Goal: Find specific page/section

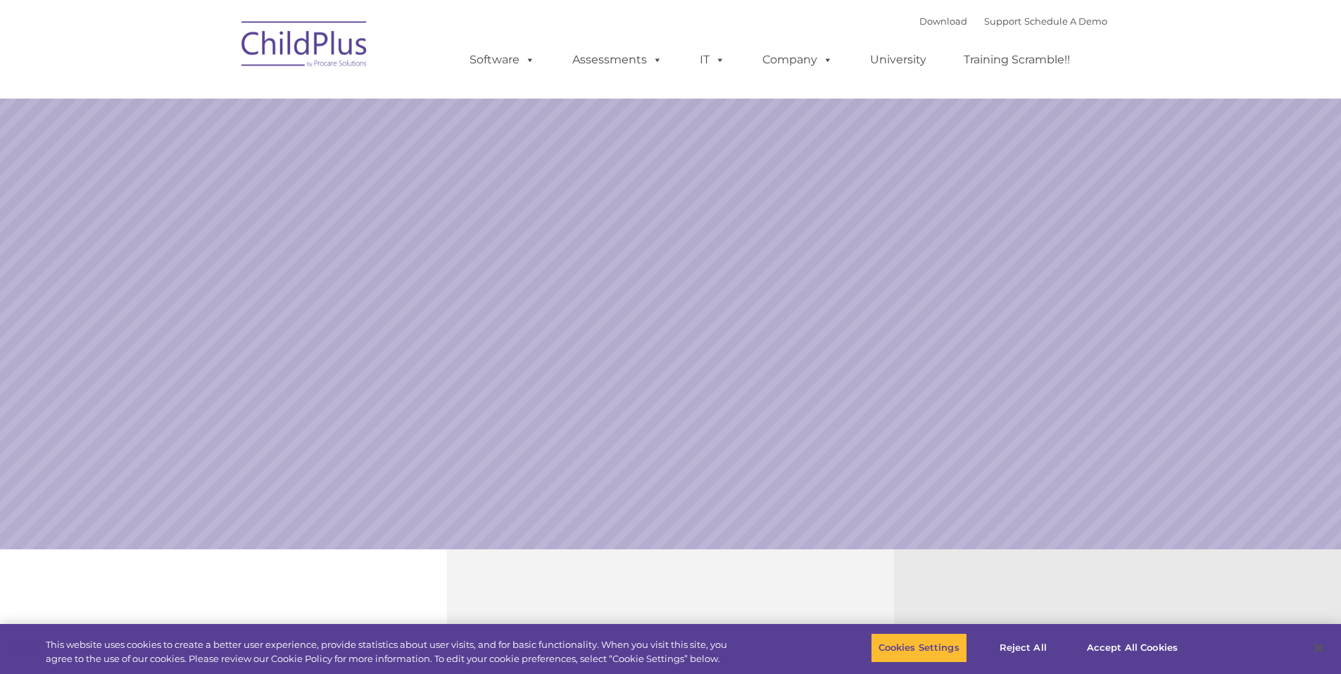
select select "MEDIUM"
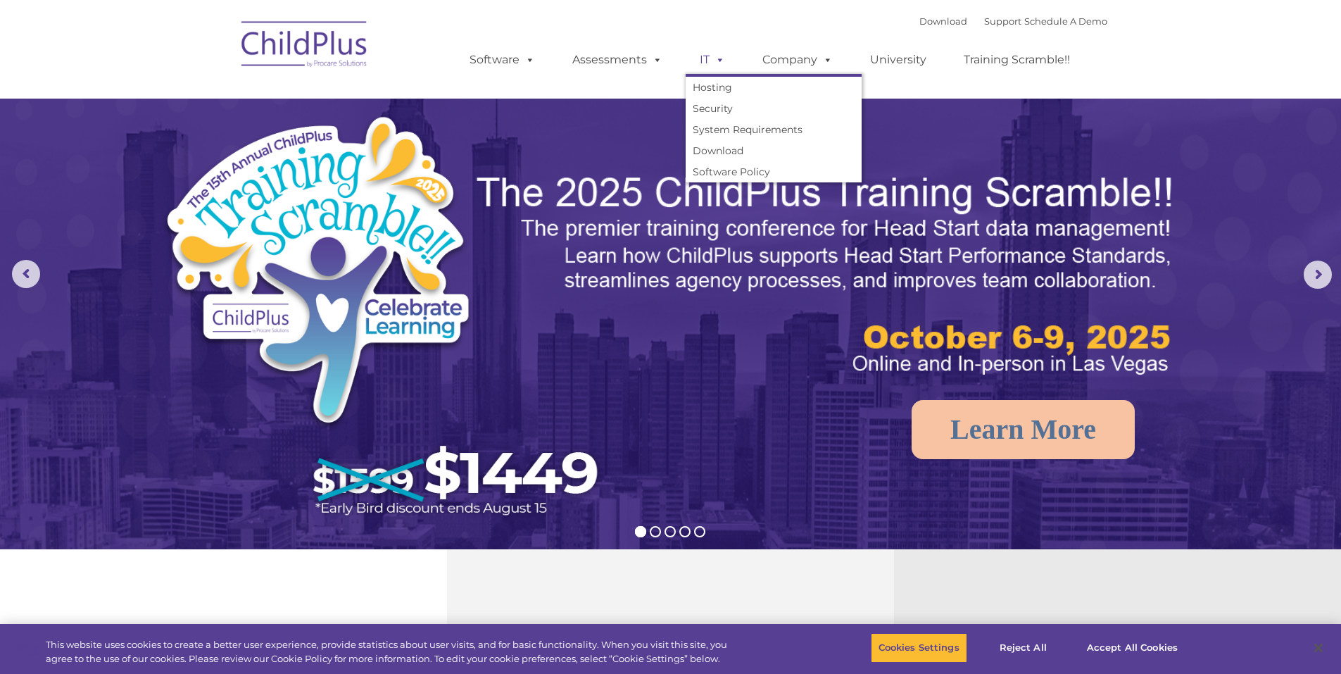
click at [734, 63] on link "IT" at bounding box center [713, 60] width 54 height 28
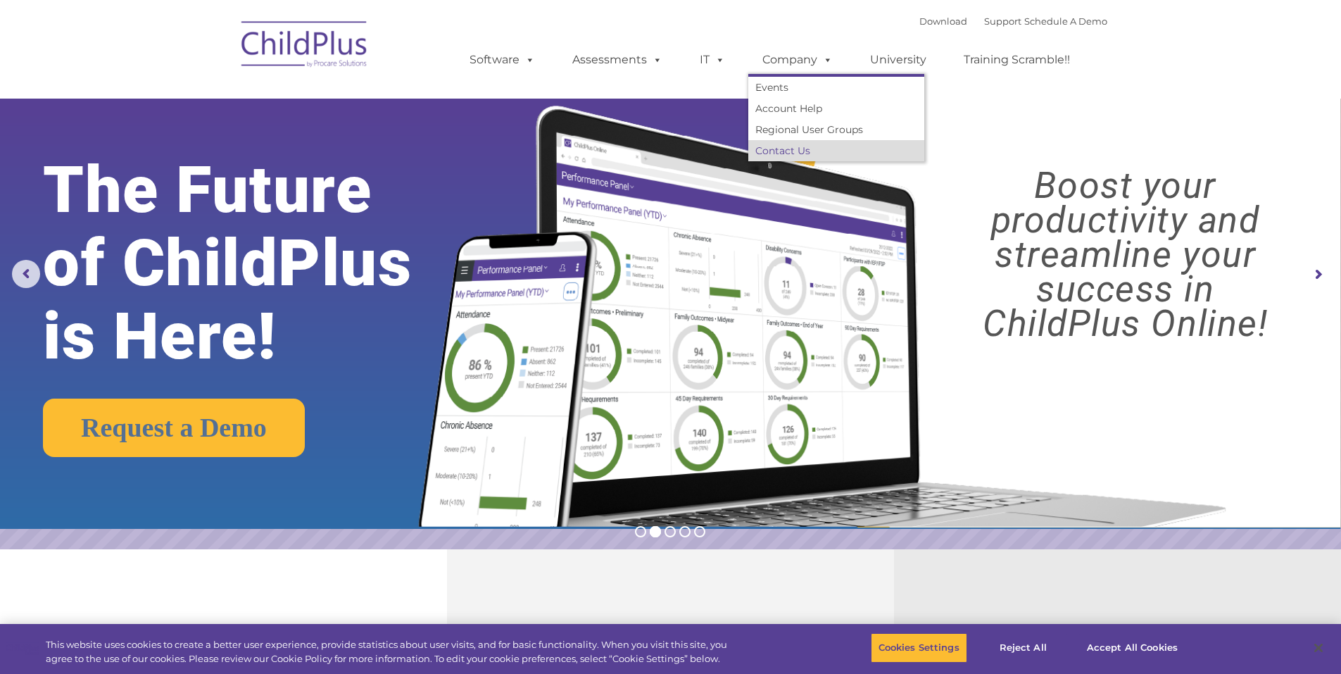
click at [800, 152] on link "Contact Us" at bounding box center [836, 150] width 176 height 21
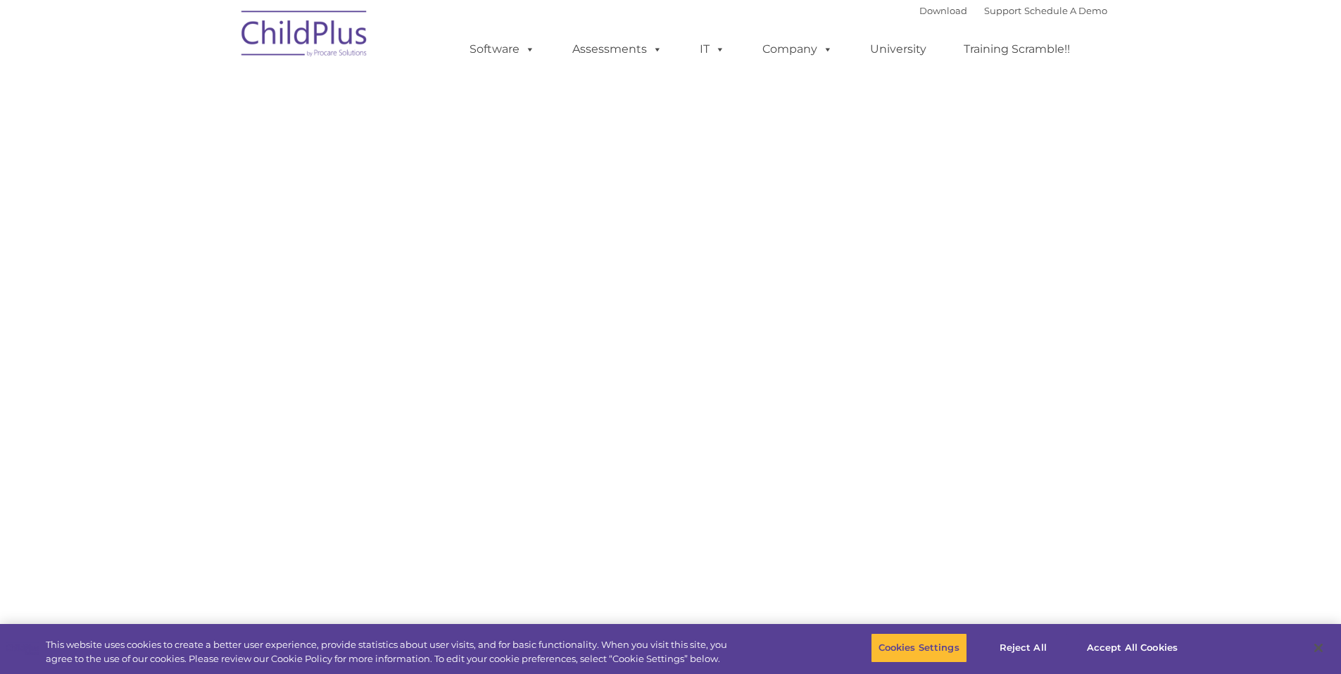
select select "MEDIUM"
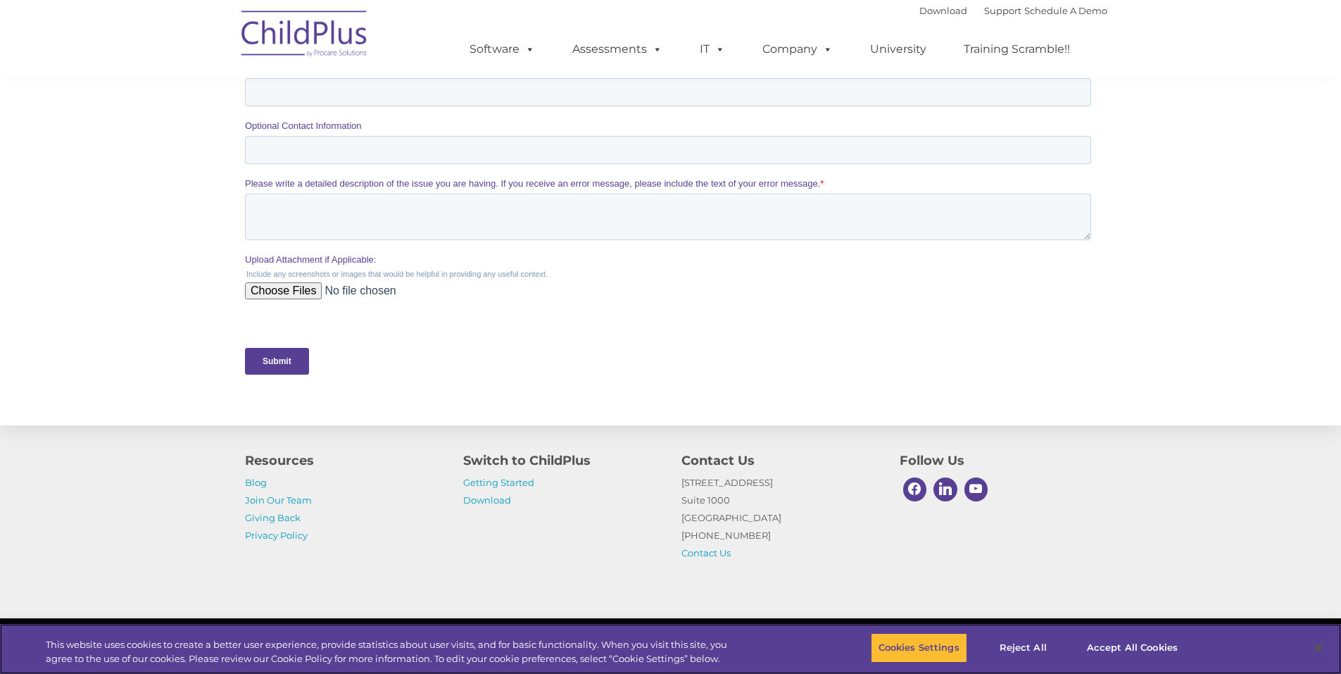
scroll to position [547, 0]
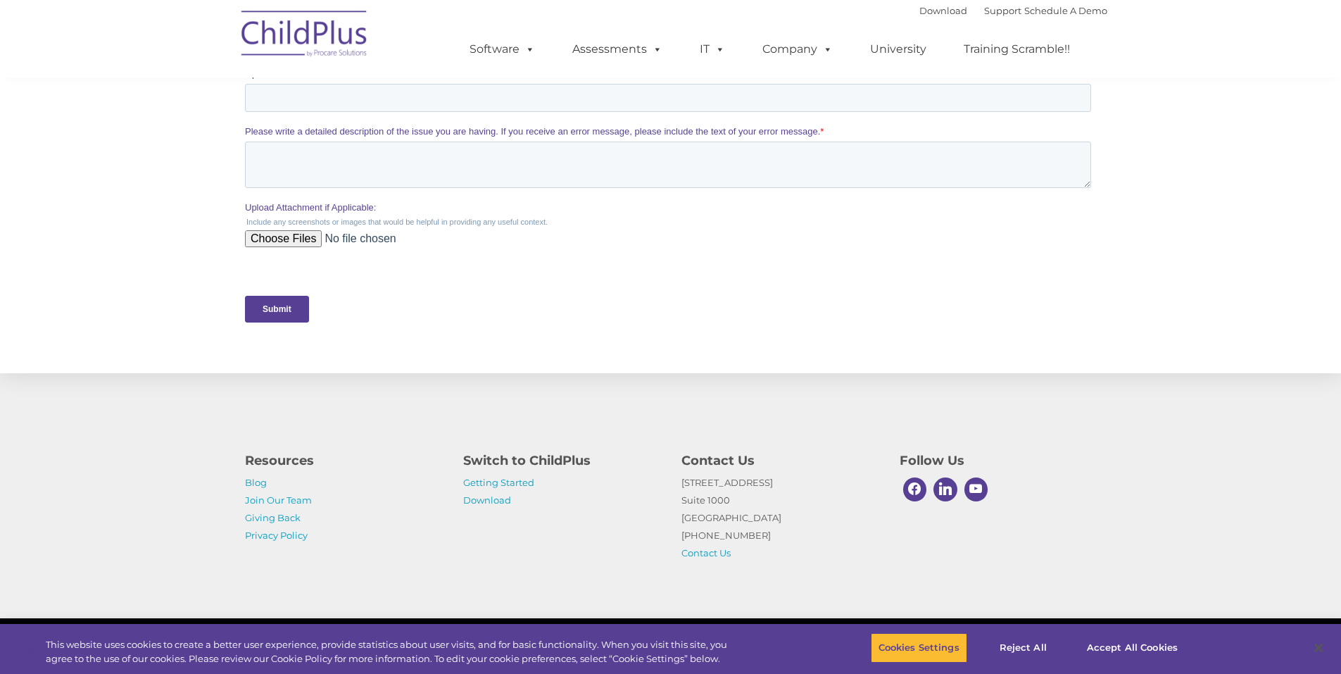
click at [314, 60] on img at bounding box center [304, 36] width 141 height 70
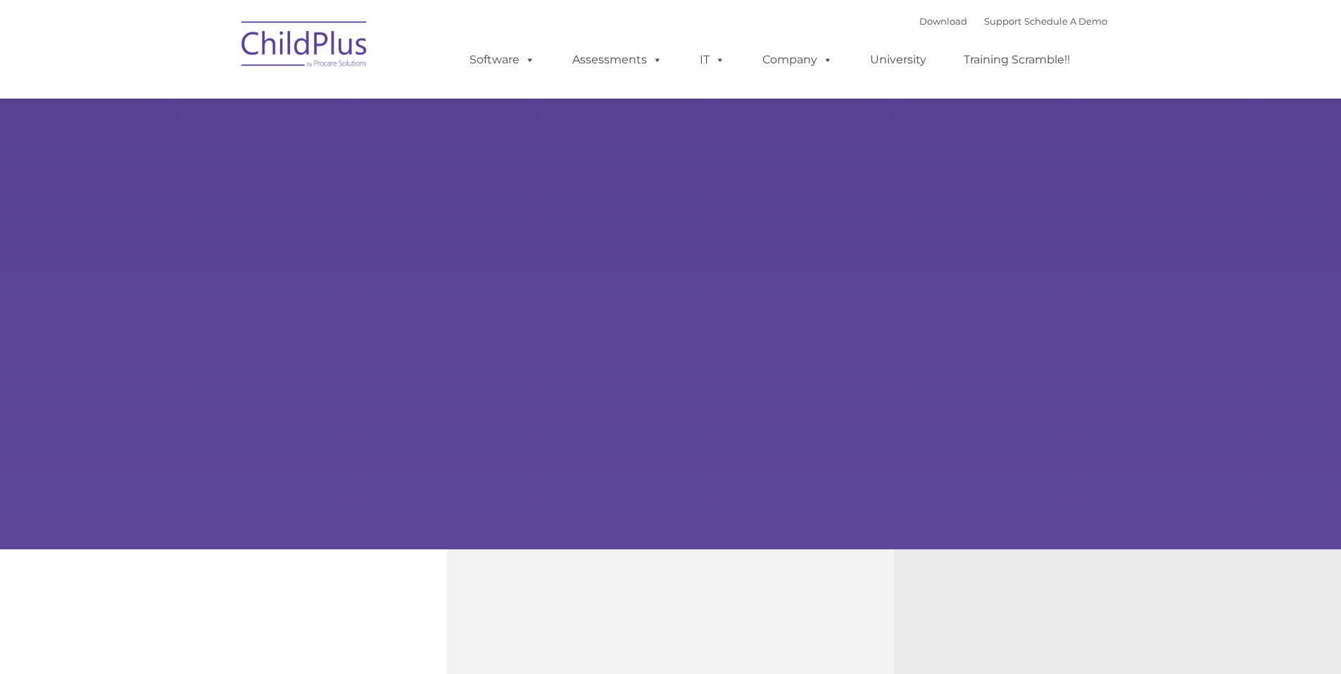
type input ""
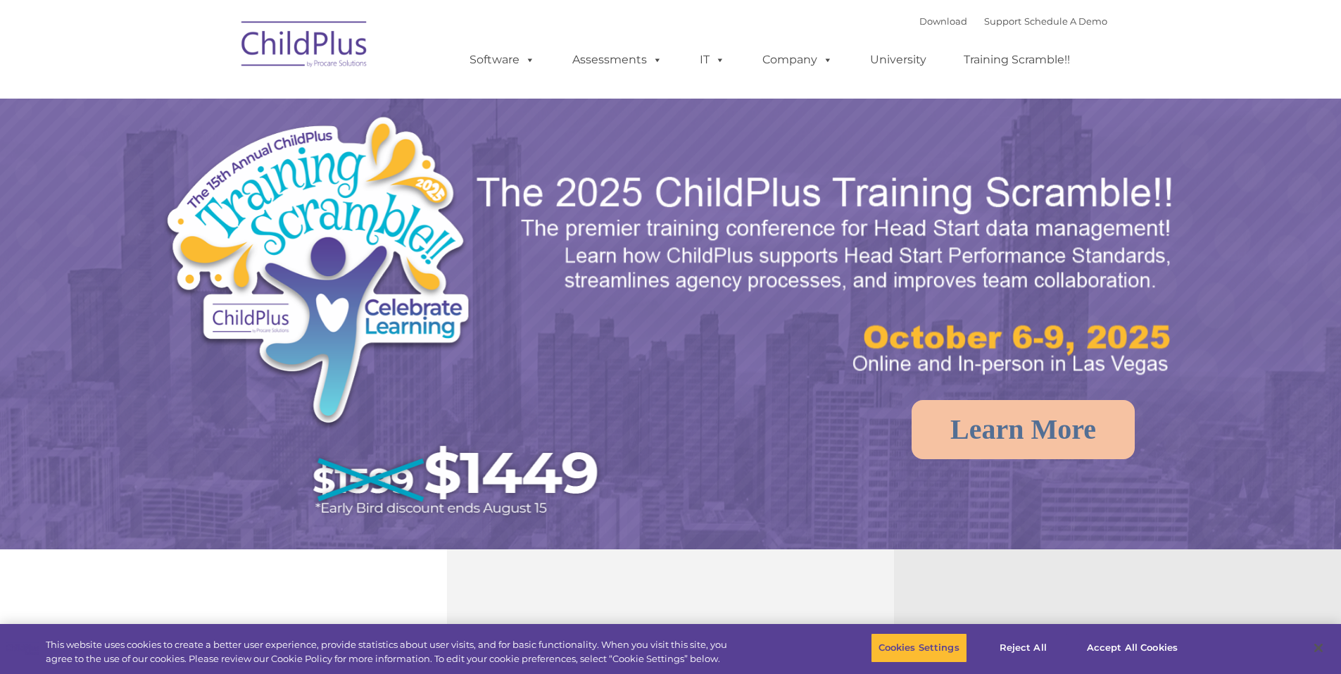
select select "MEDIUM"
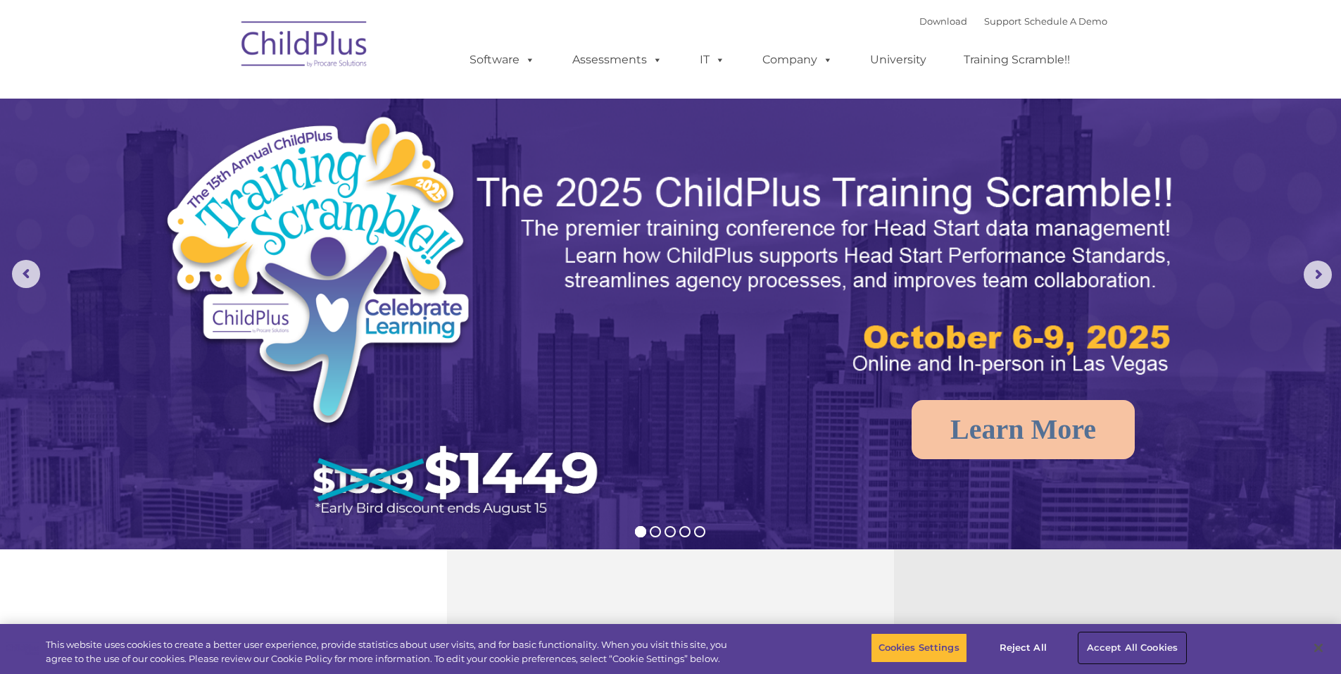
click at [1143, 651] on button "Accept All Cookies" at bounding box center [1132, 648] width 106 height 30
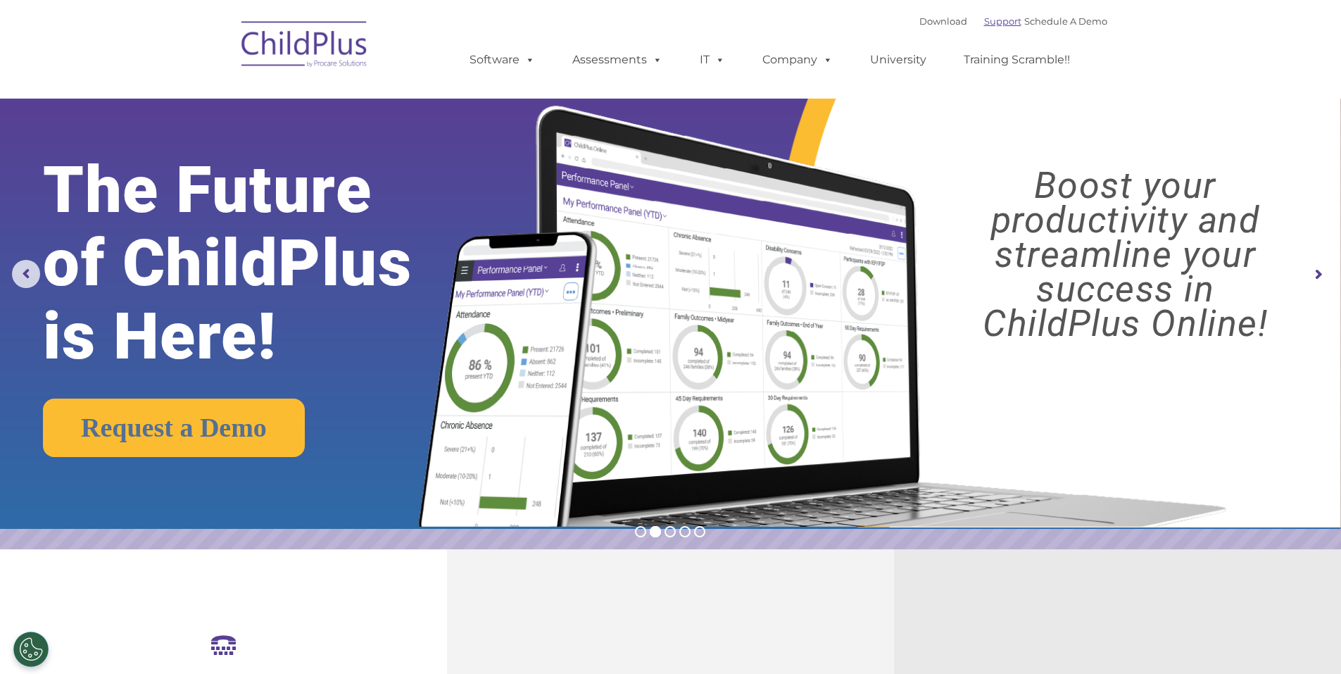
click at [984, 24] on link "Support" at bounding box center [1002, 20] width 37 height 11
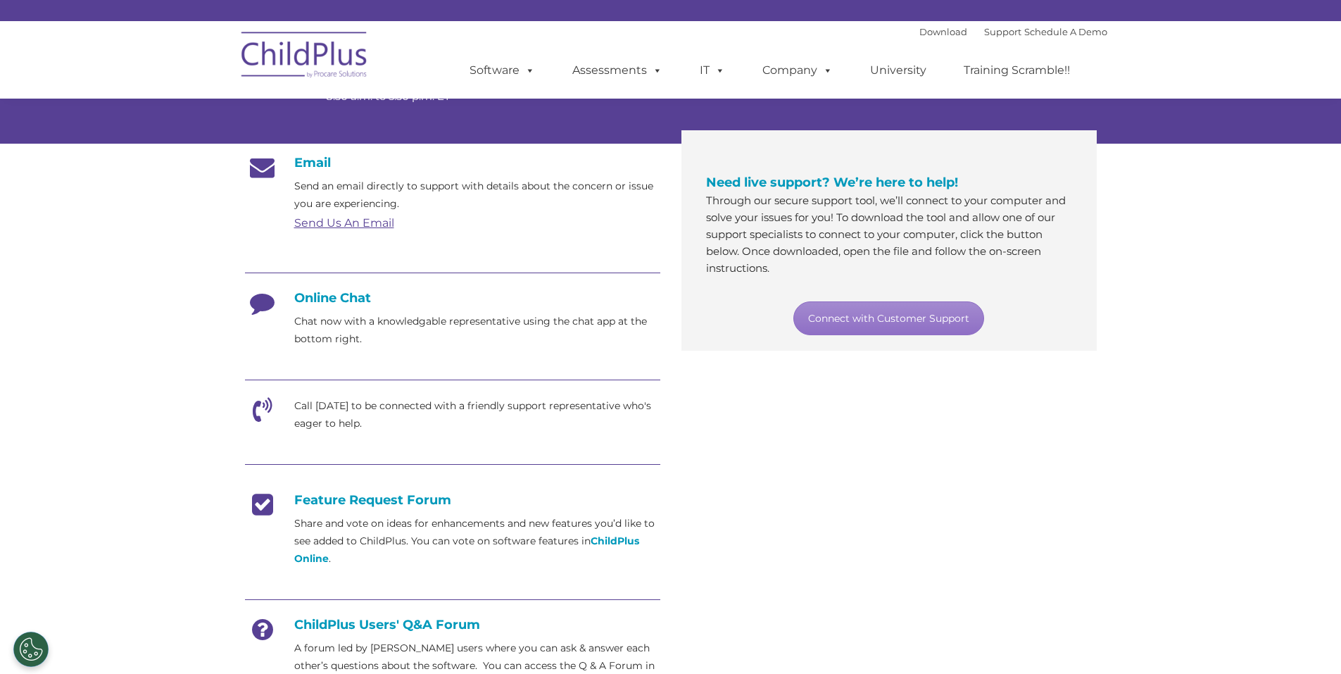
scroll to position [211, 0]
